Goal: Information Seeking & Learning: Compare options

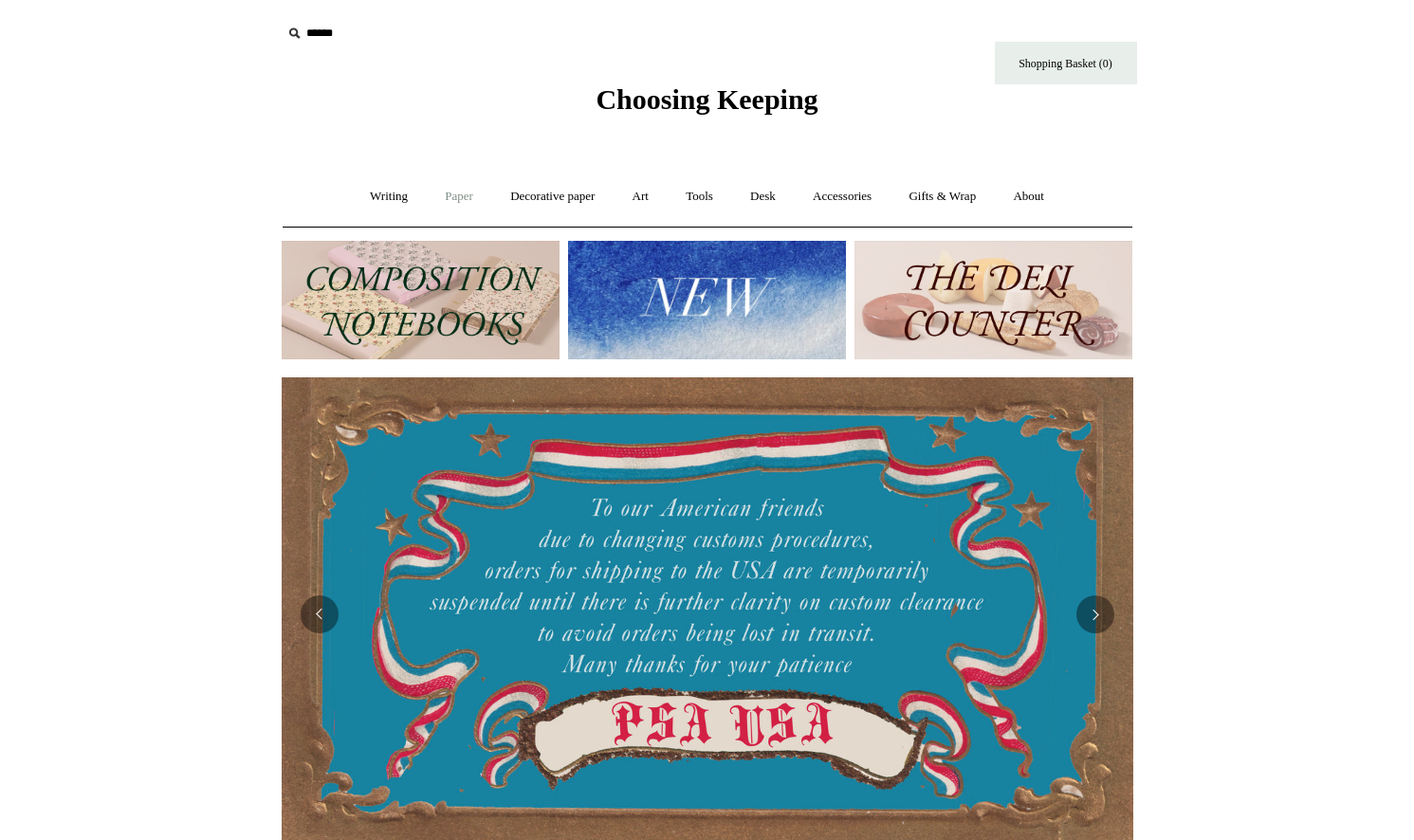
click at [452, 196] on link "Paper +" at bounding box center [459, 197] width 62 height 51
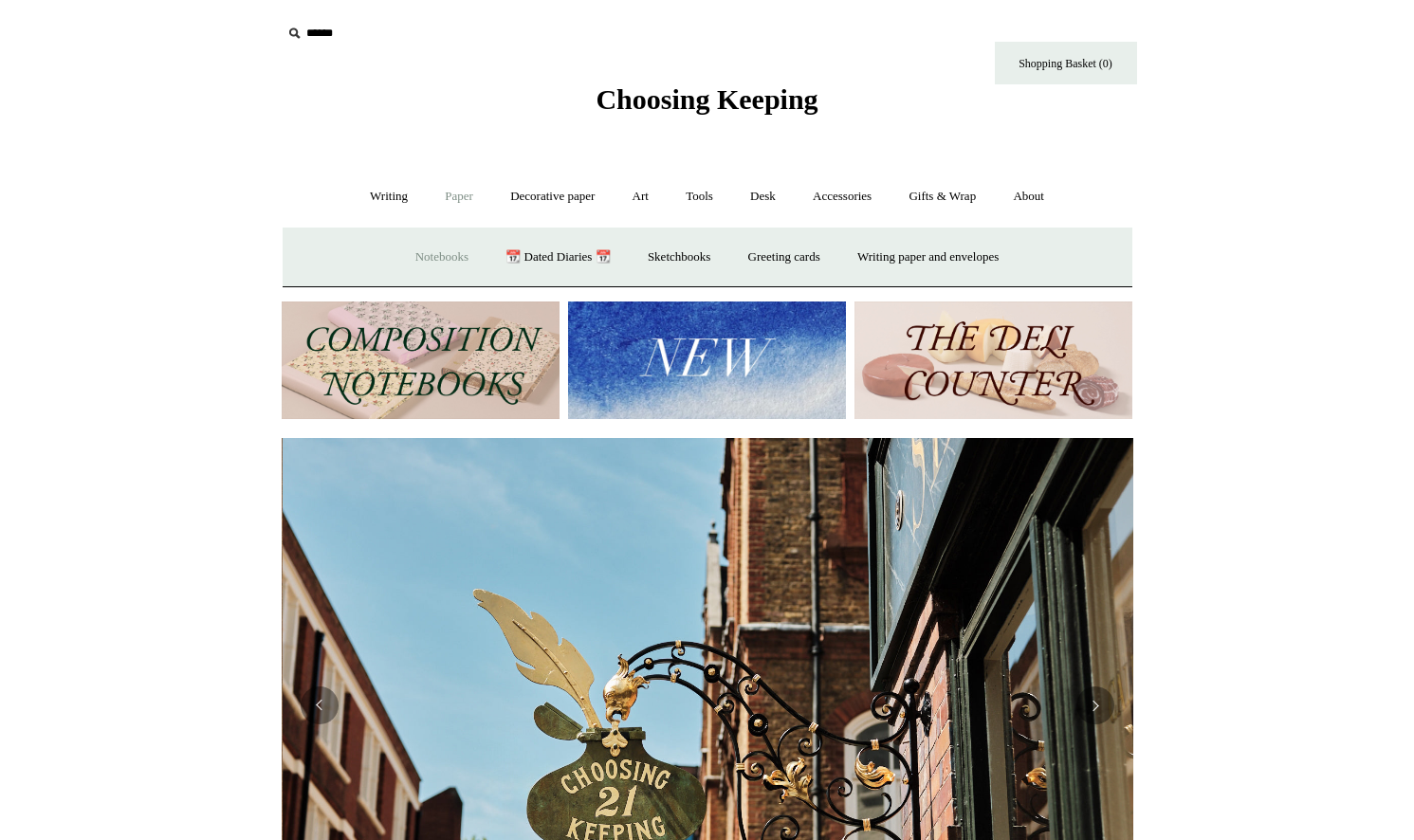
scroll to position [0, 852]
click at [440, 255] on link "Notebooks +" at bounding box center [442, 258] width 88 height 51
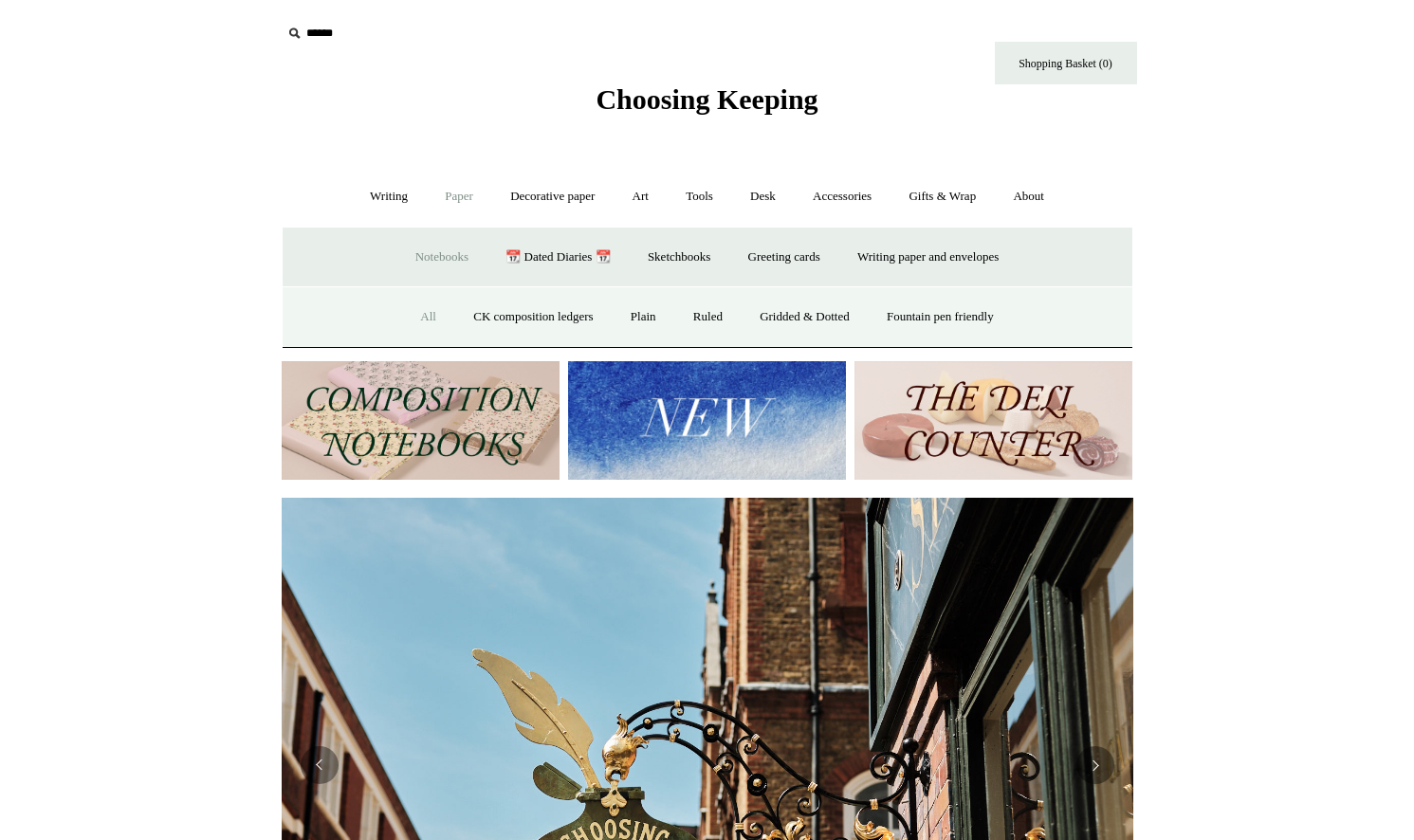
click at [413, 321] on link "All" at bounding box center [428, 317] width 51 height 51
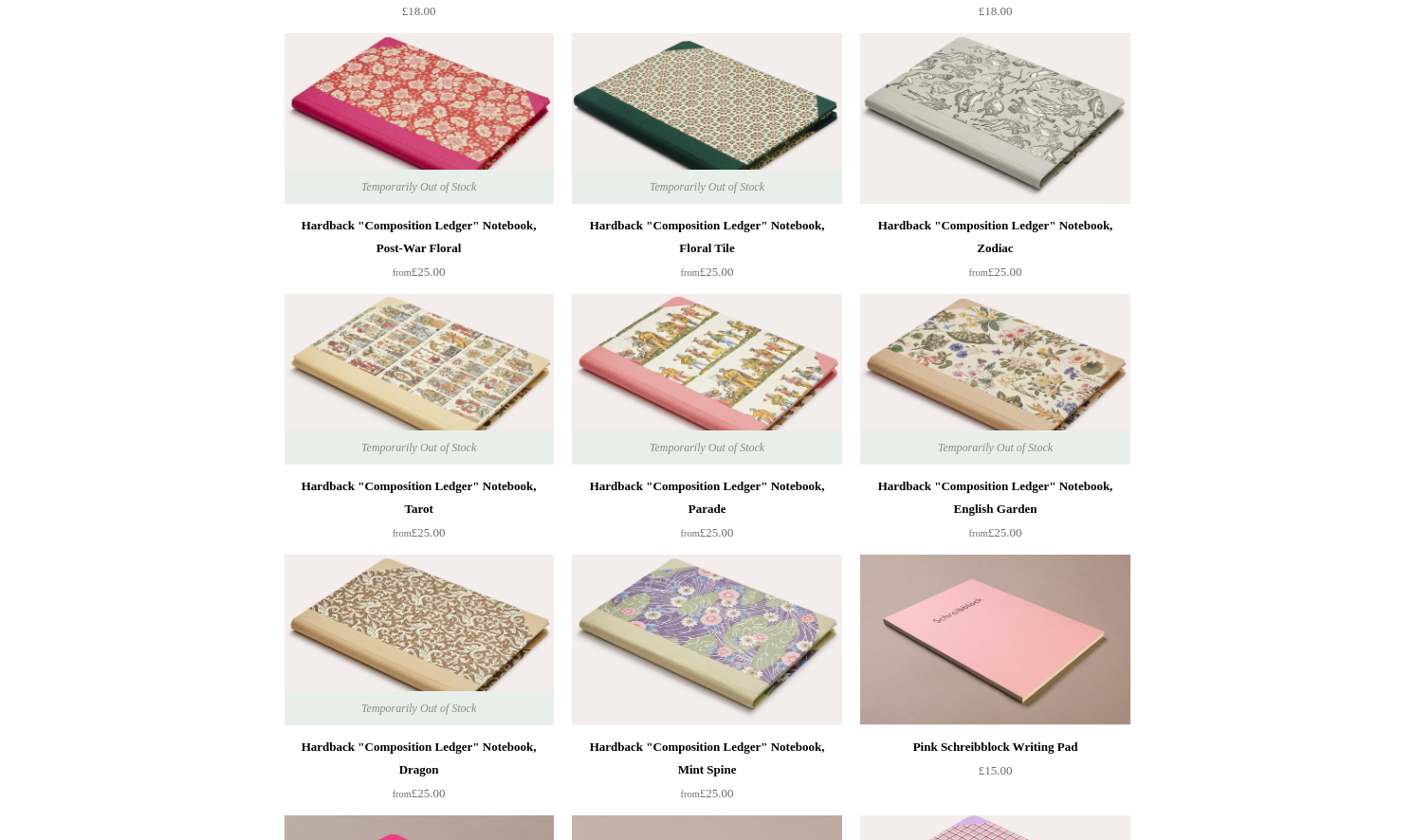
scroll to position [475, 0]
click at [973, 348] on img at bounding box center [994, 378] width 270 height 170
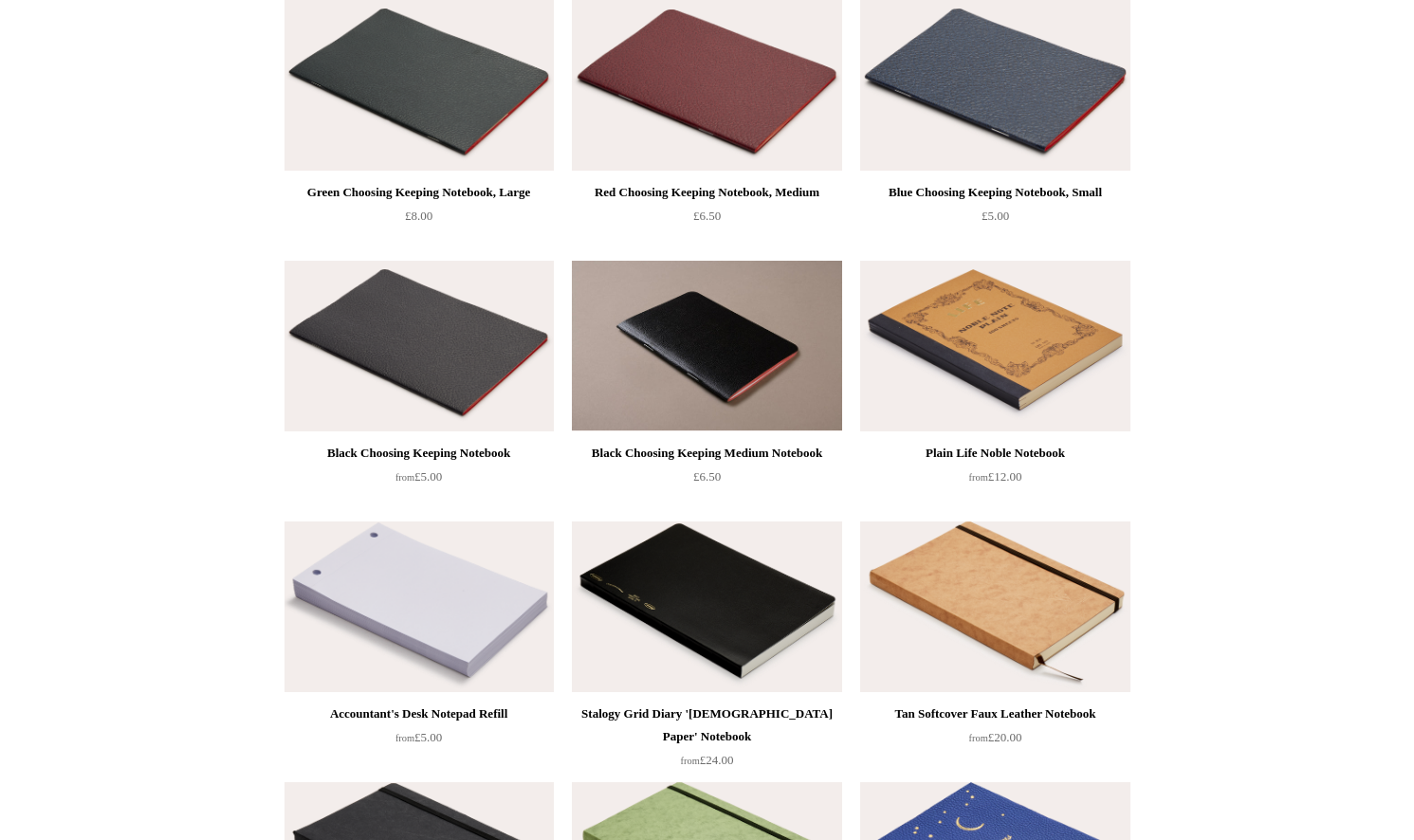
scroll to position [3116, 0]
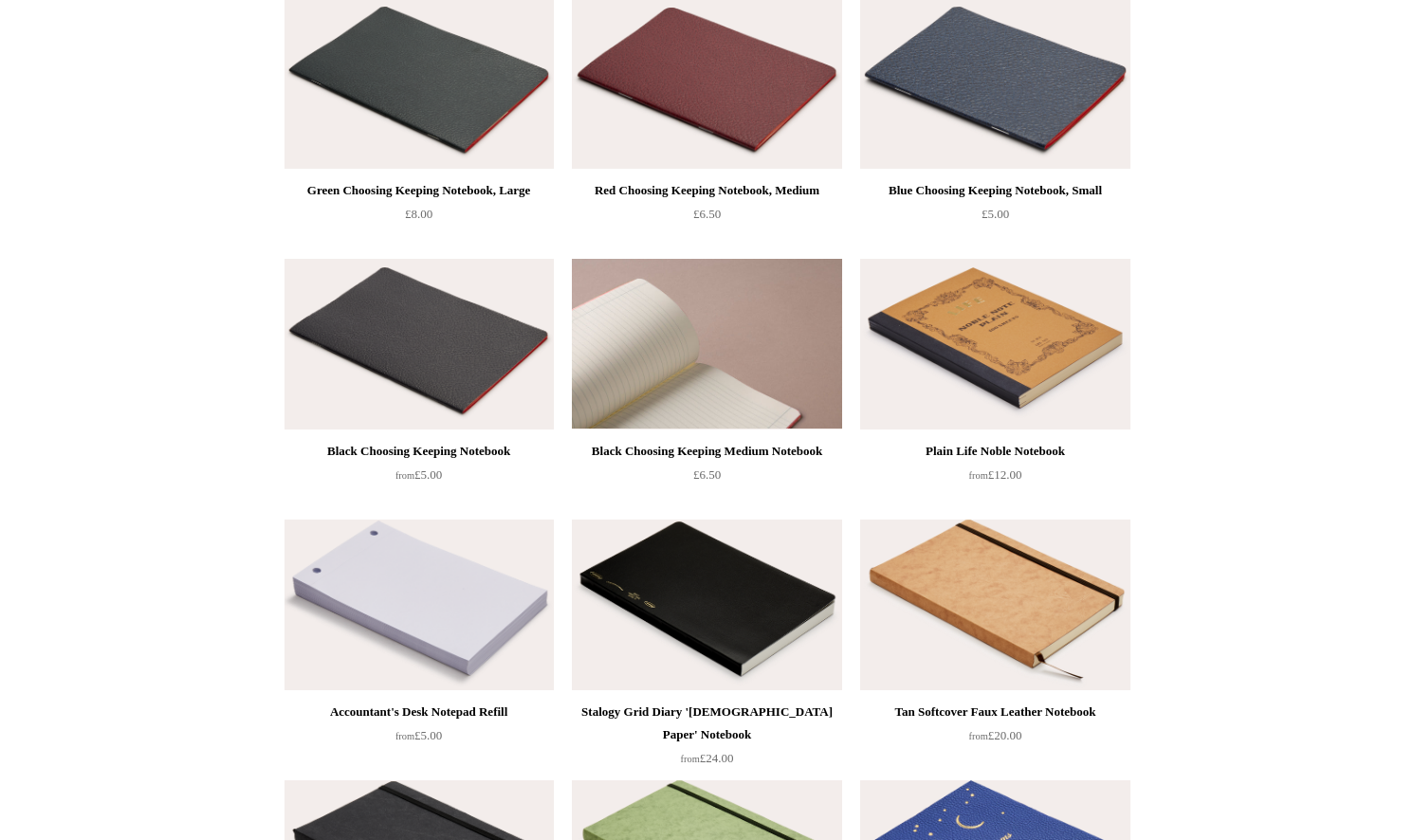
click at [747, 307] on img at bounding box center [706, 344] width 270 height 170
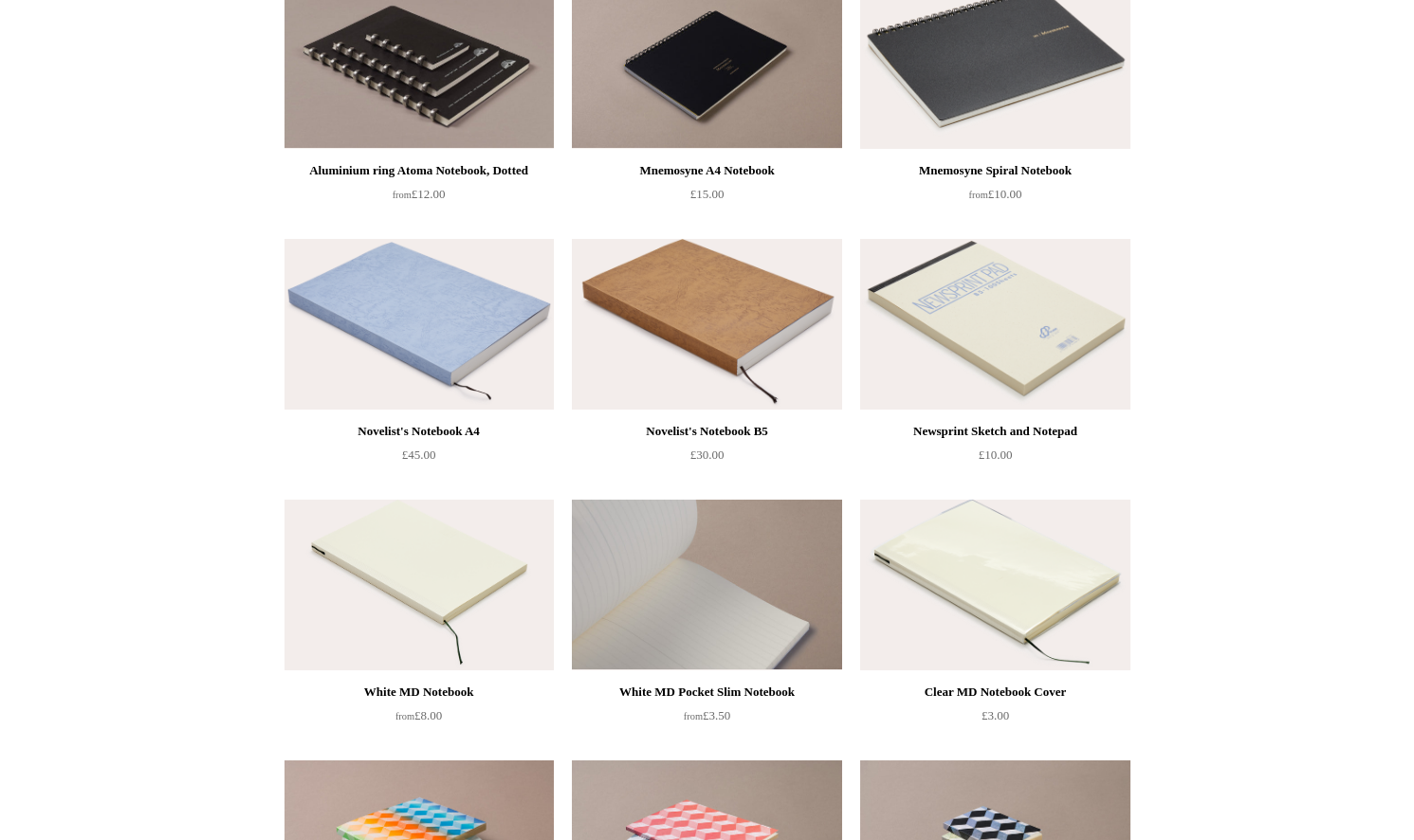
scroll to position [4465, 0]
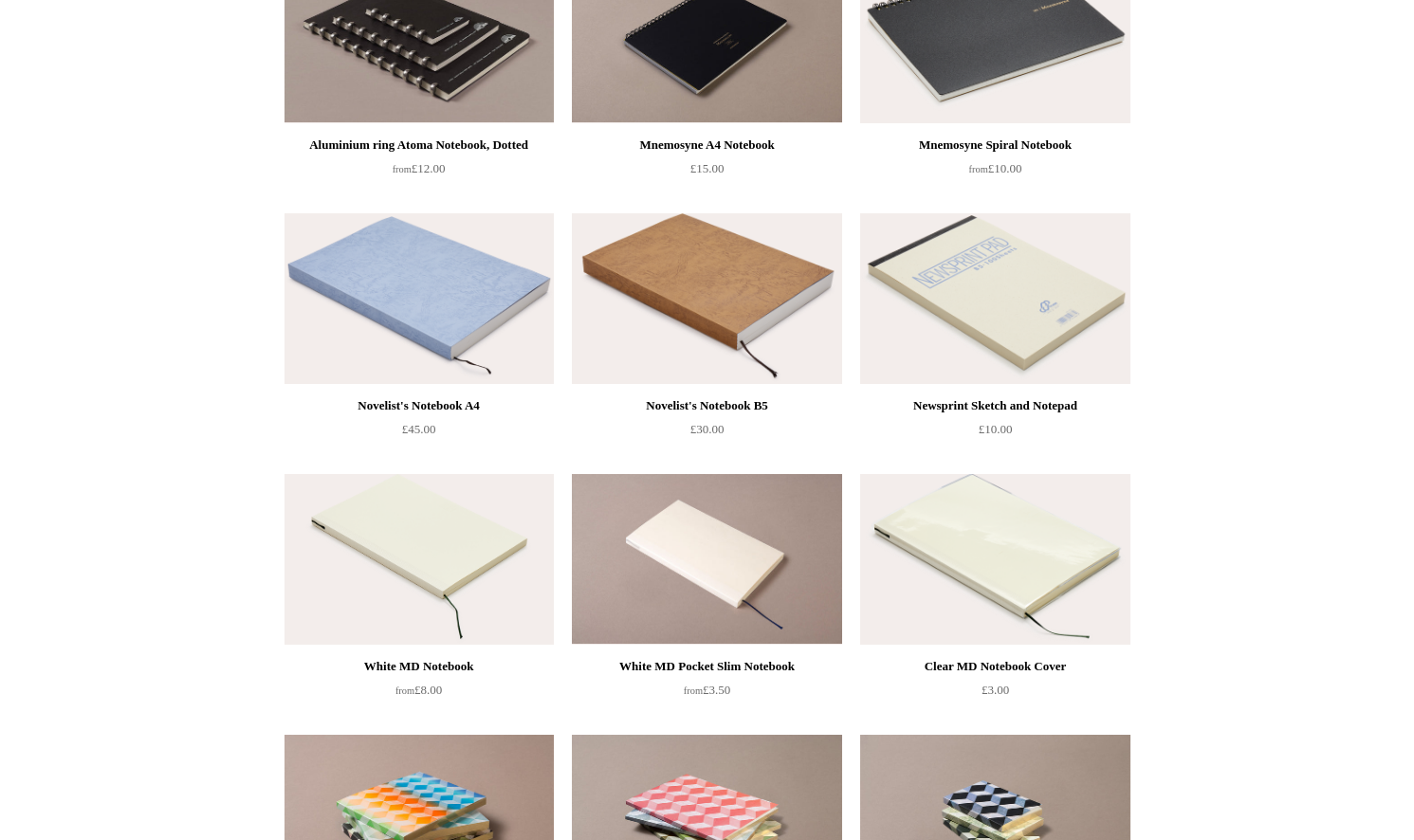
click at [989, 314] on img at bounding box center [994, 298] width 270 height 170
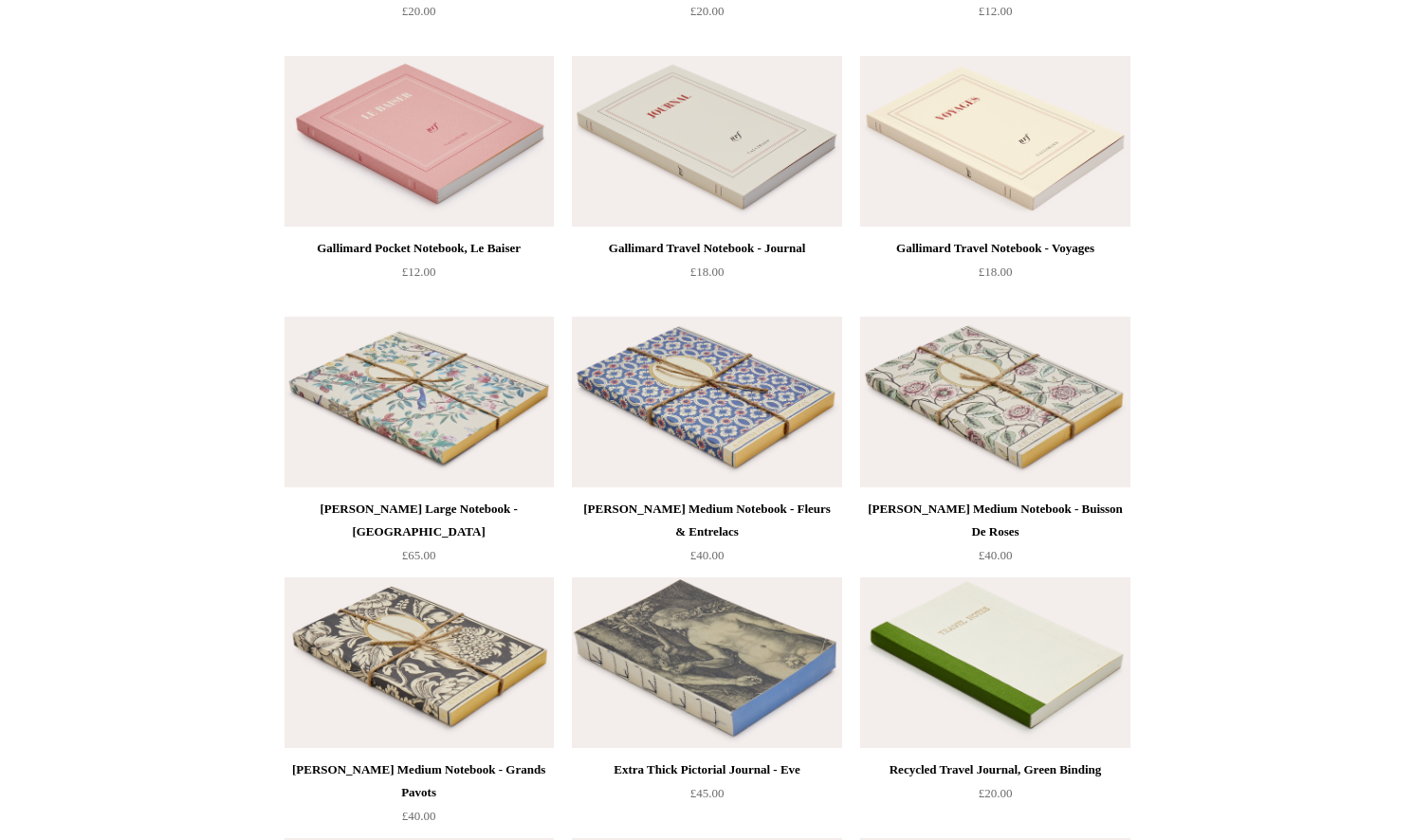
scroll to position [6195, 0]
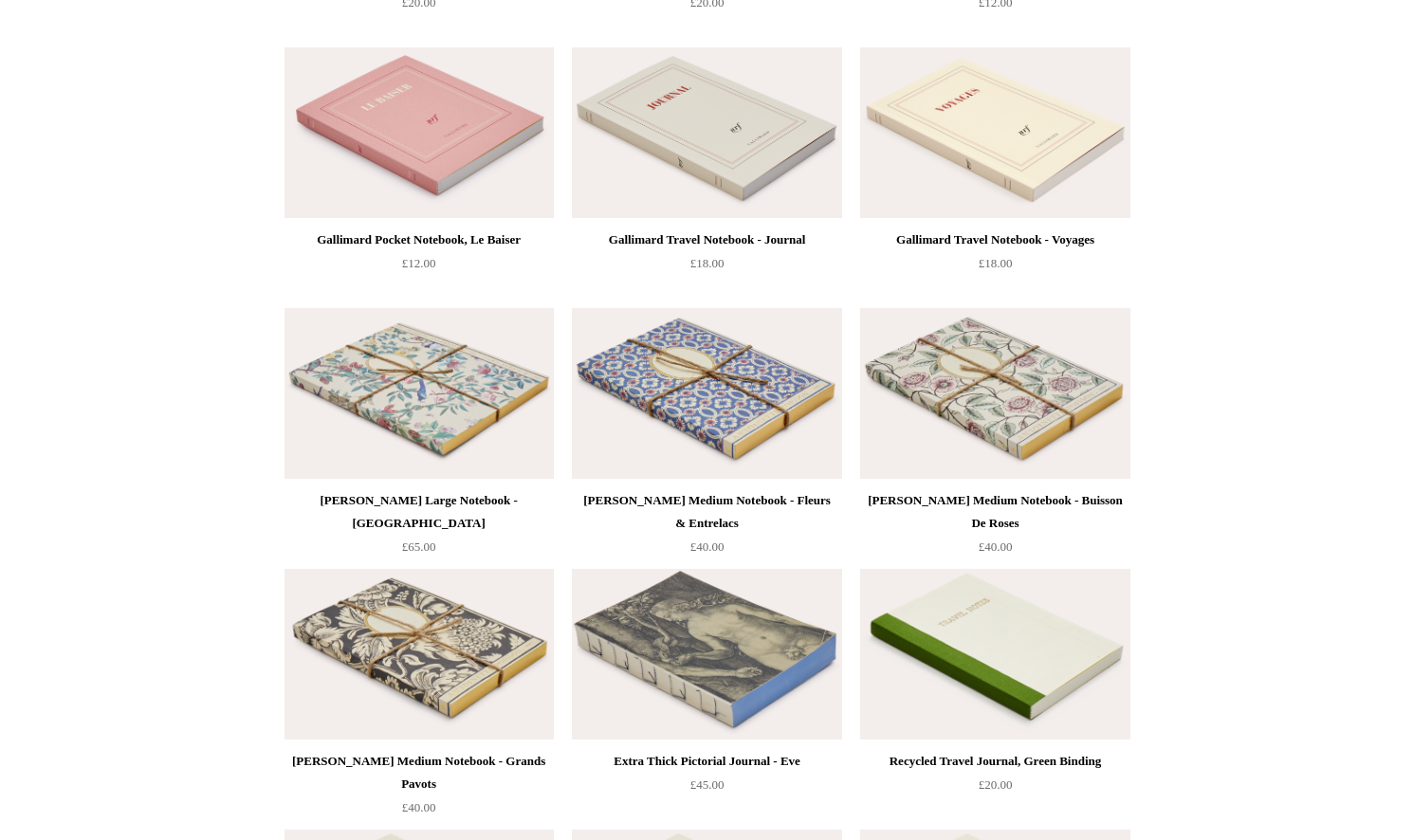
click at [781, 668] on img at bounding box center [706, 653] width 270 height 170
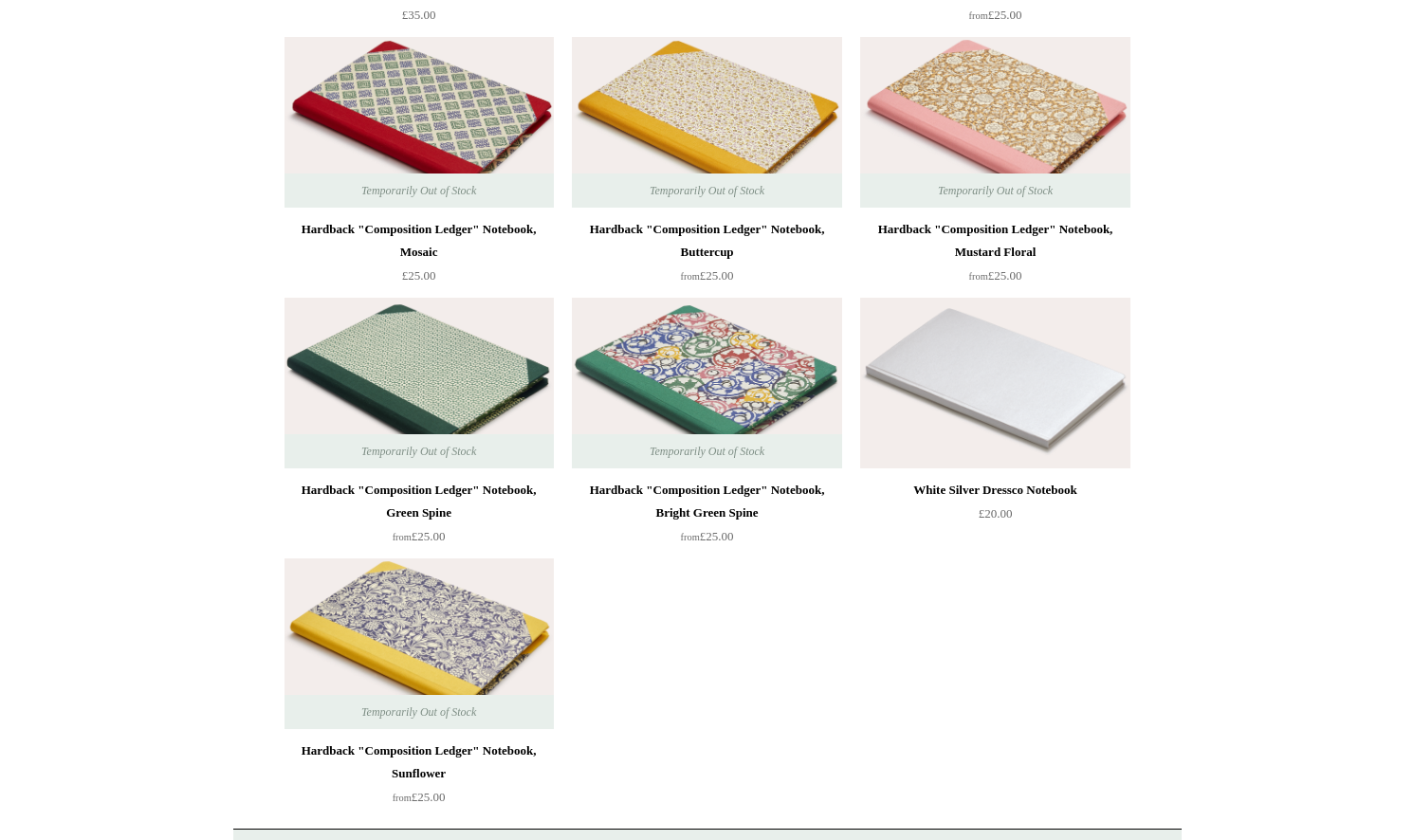
scroll to position [13527, 0]
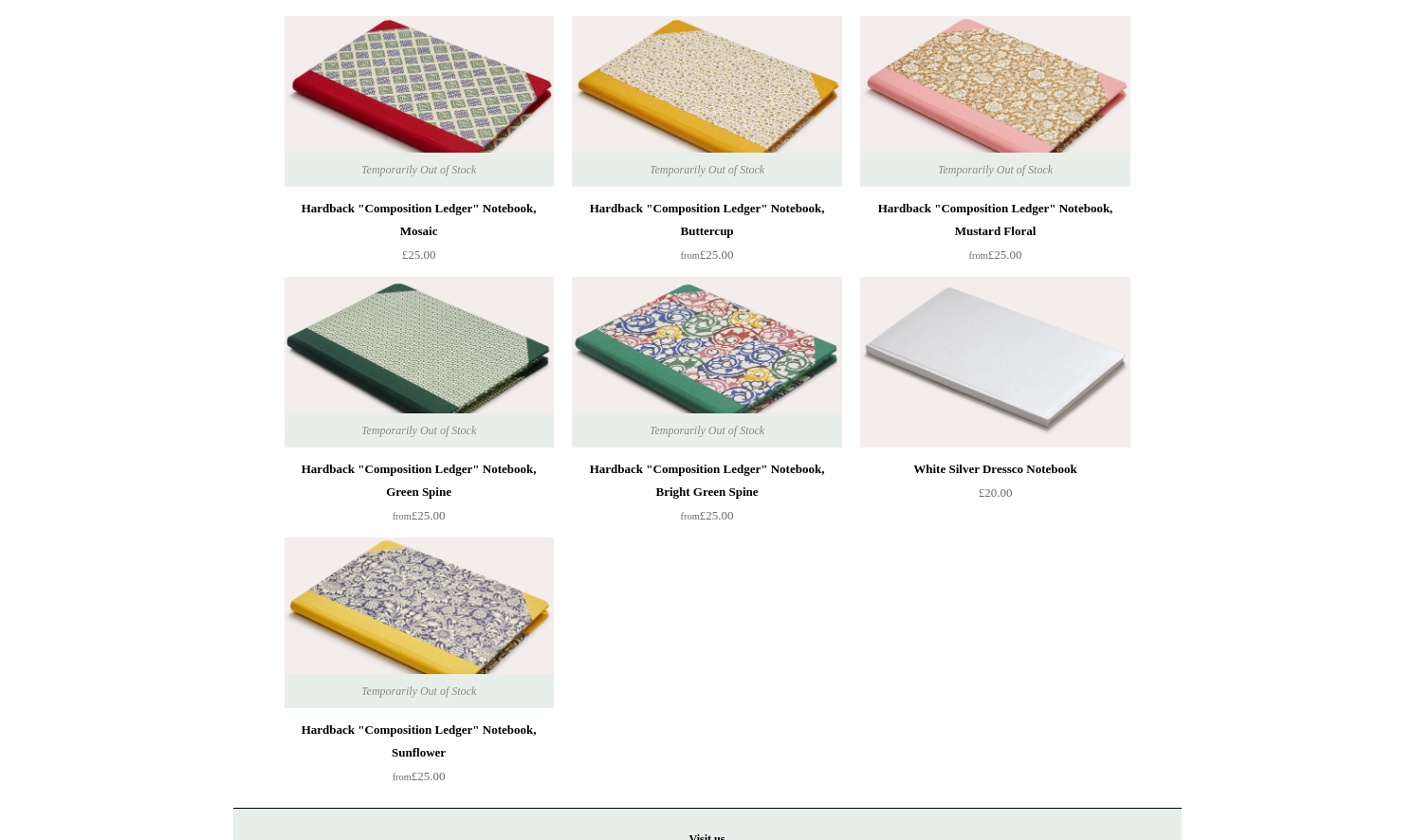
click at [504, 569] on img at bounding box center [419, 622] width 270 height 170
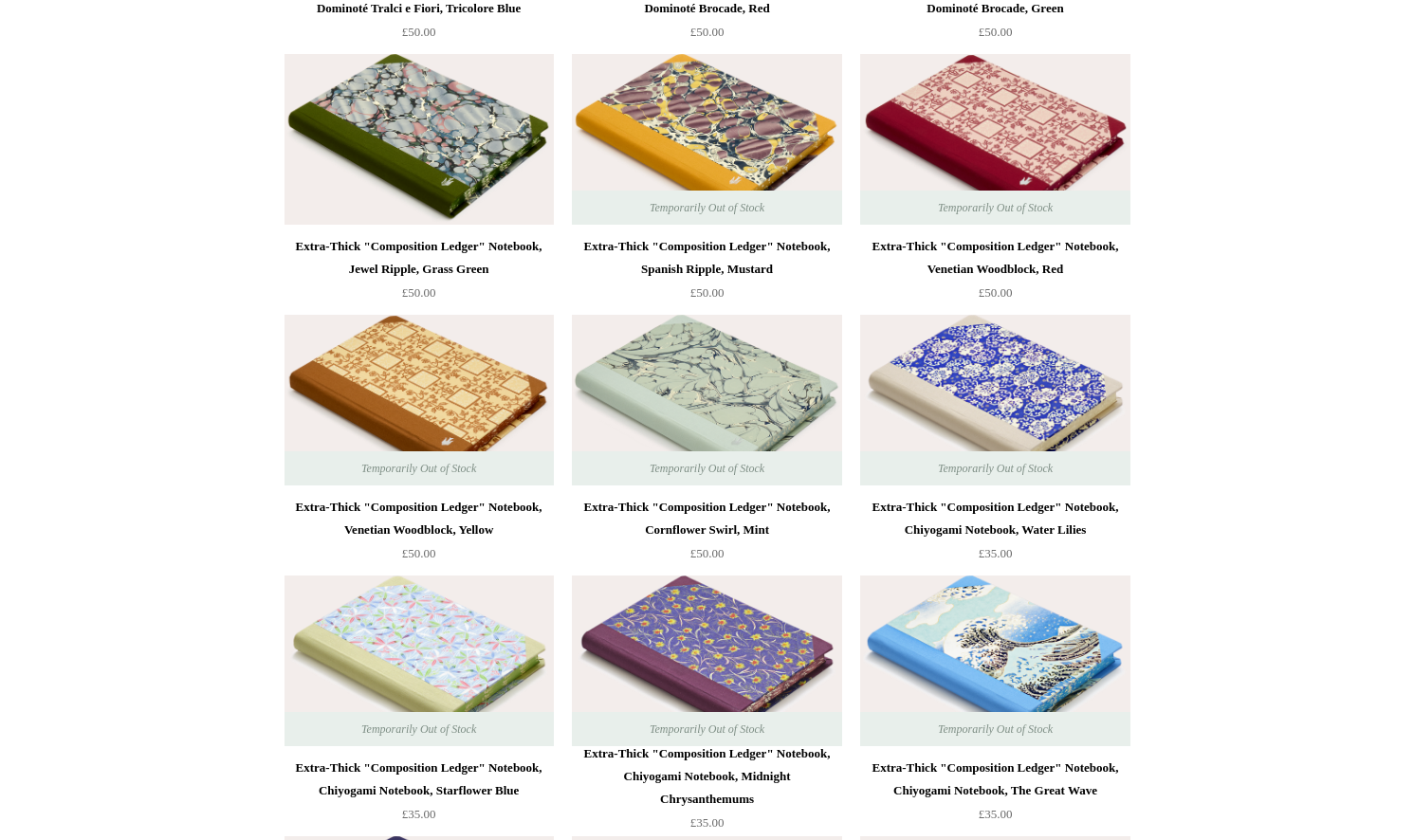
scroll to position [12445, 0]
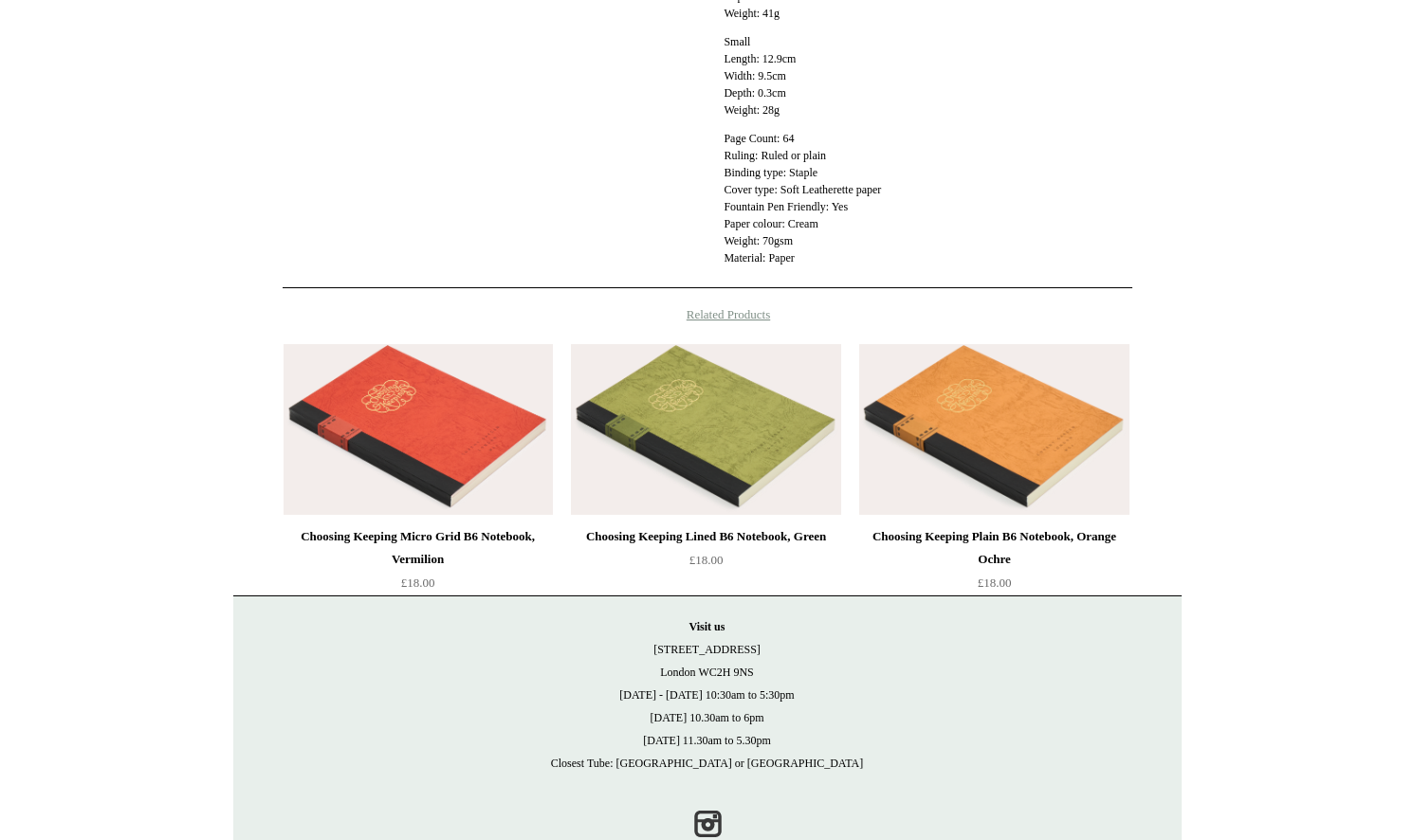
scroll to position [1177, 0]
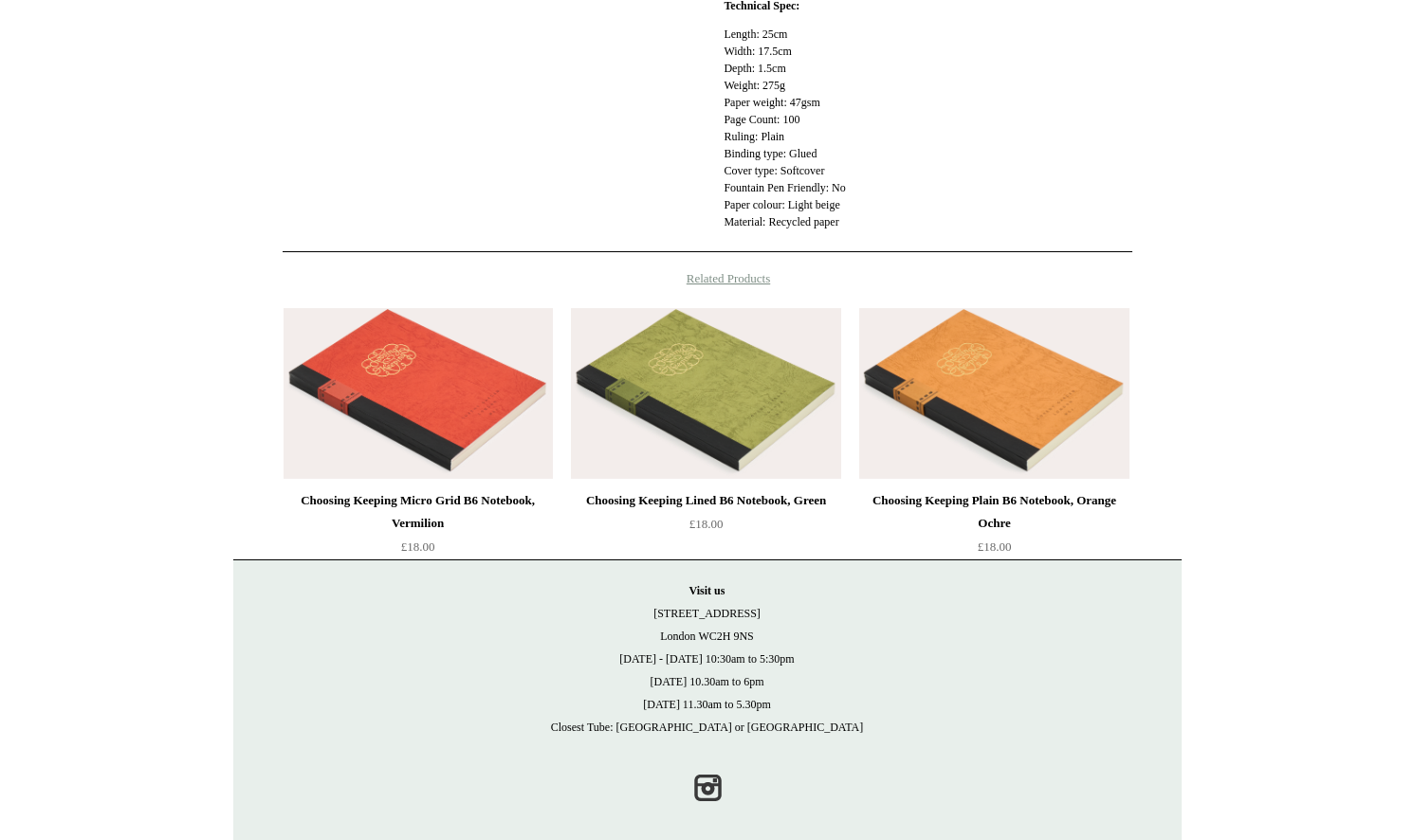
scroll to position [588, 0]
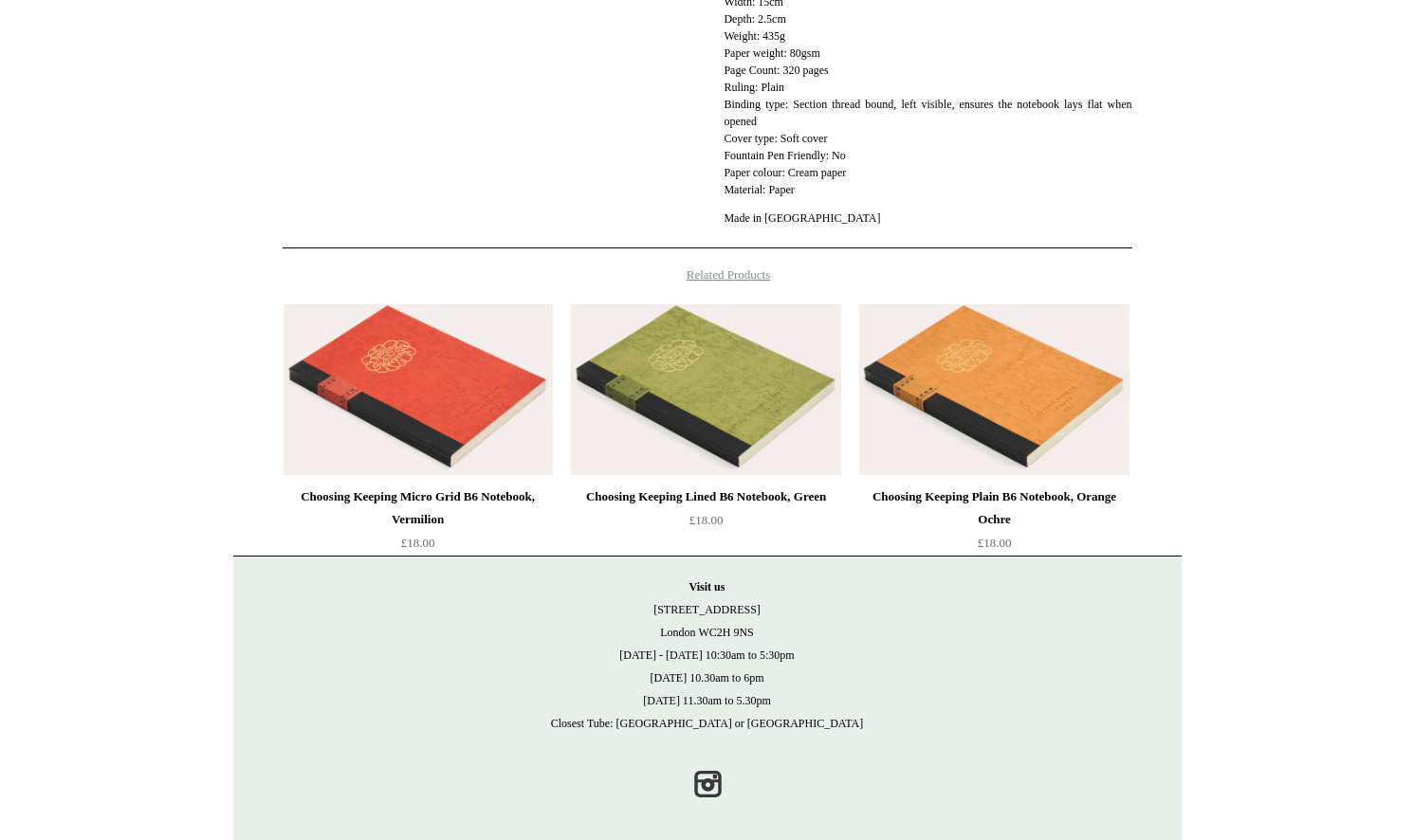
scroll to position [650, 0]
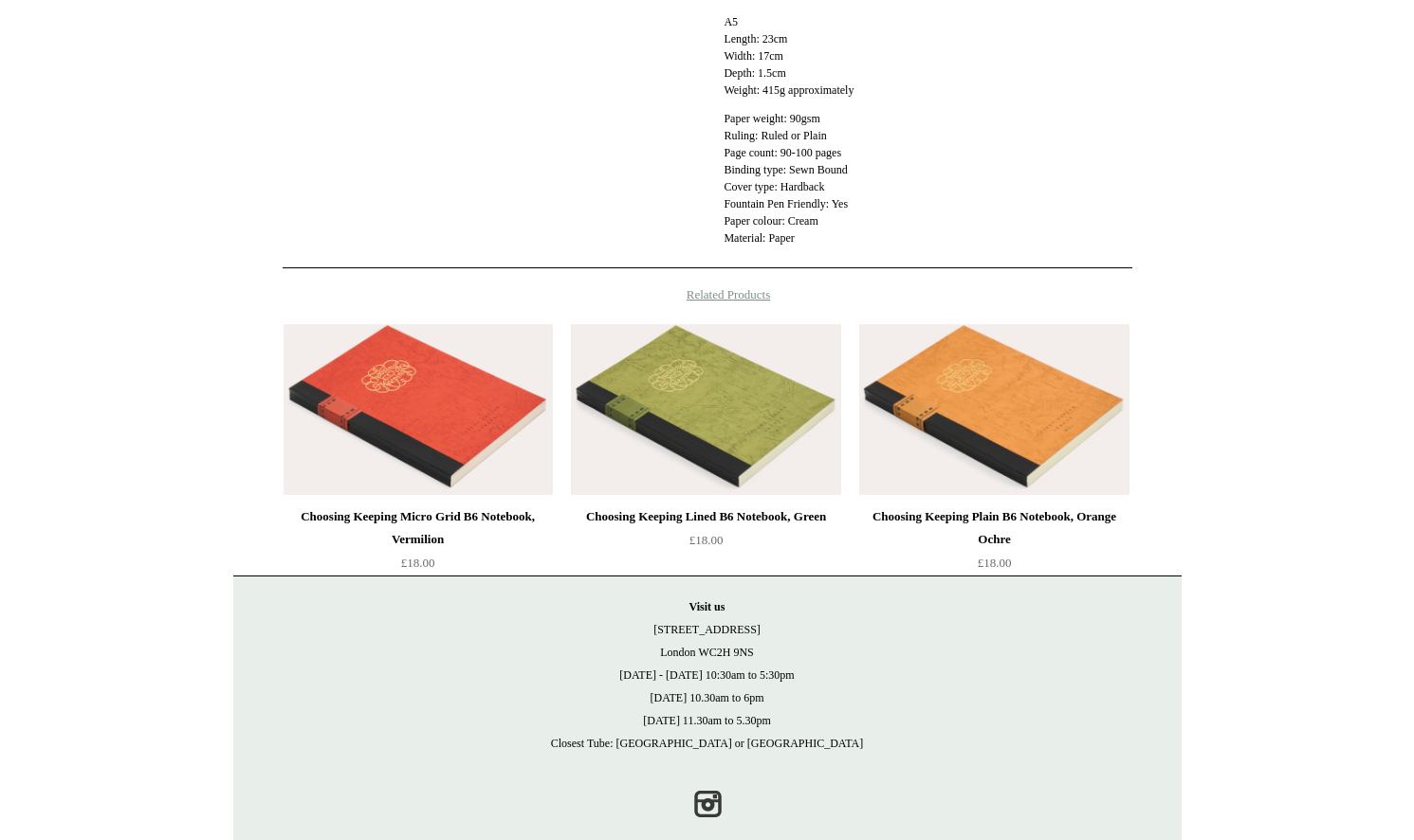
scroll to position [775, 0]
